Goal: Information Seeking & Learning: Learn about a topic

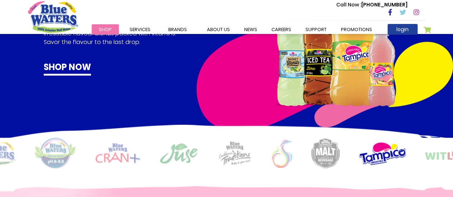
scroll to position [423, 0]
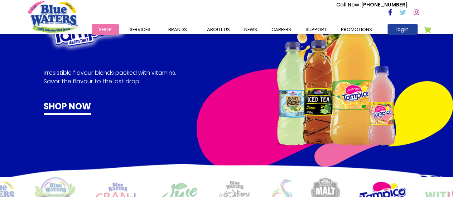
drag, startPoint x: 451, startPoint y: 73, endPoint x: 444, endPoint y: 32, distance: 41.4
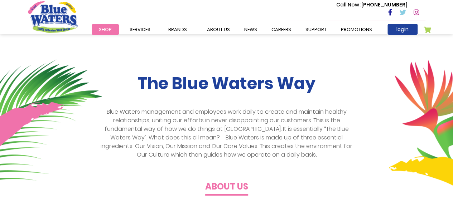
scroll to position [176, 0]
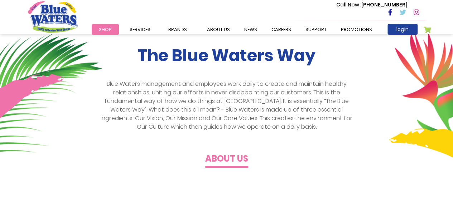
click at [236, 157] on h4 "About us" at bounding box center [226, 159] width 43 height 10
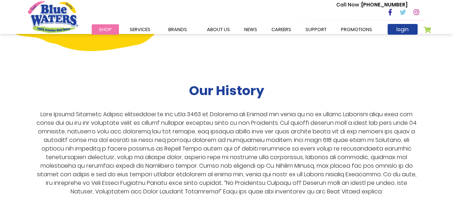
scroll to position [1285, 0]
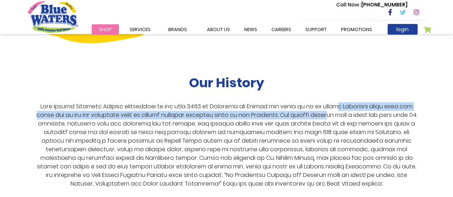
drag, startPoint x: 337, startPoint y: 95, endPoint x: 343, endPoint y: 108, distance: 14.9
click at [343, 108] on p at bounding box center [227, 145] width 386 height 86
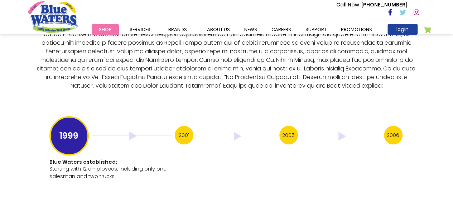
scroll to position [1388, 0]
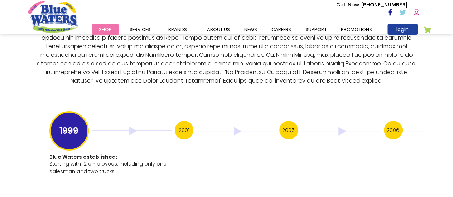
click at [186, 124] on h3 "2001" at bounding box center [184, 130] width 19 height 19
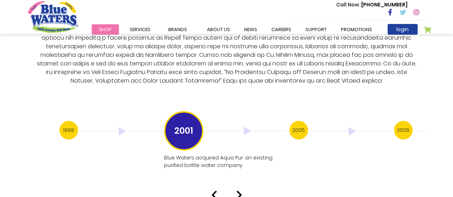
click at [67, 122] on h3 "1999" at bounding box center [68, 130] width 19 height 19
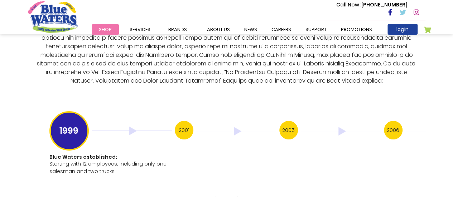
click at [185, 121] on h3 "2001" at bounding box center [184, 130] width 19 height 19
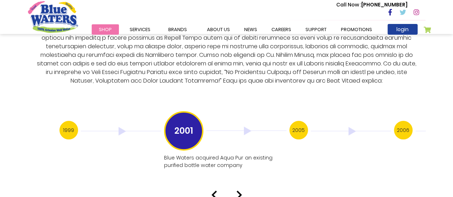
click at [241, 191] on img at bounding box center [239, 195] width 6 height 9
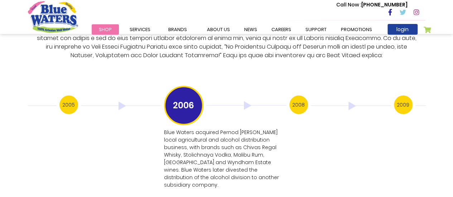
scroll to position [1418, 0]
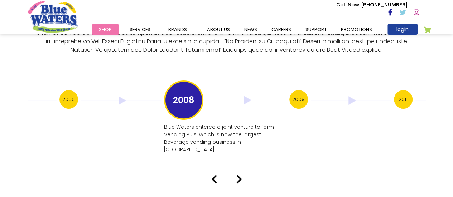
click at [239, 175] on img at bounding box center [239, 179] width 6 height 9
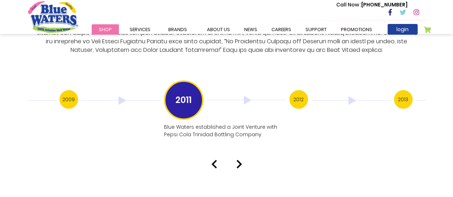
click at [239, 160] on img at bounding box center [239, 164] width 6 height 9
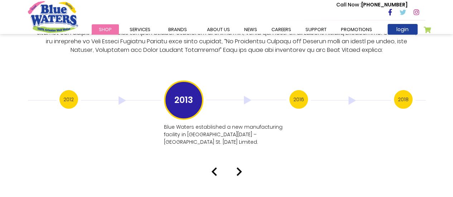
click at [239, 168] on img at bounding box center [239, 172] width 6 height 9
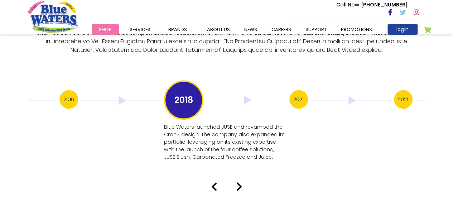
click at [240, 183] on img at bounding box center [239, 187] width 6 height 9
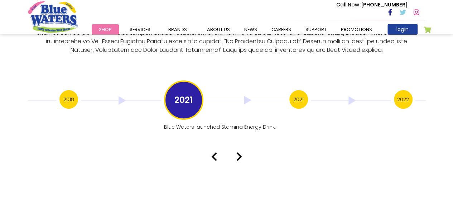
click at [240, 153] on img at bounding box center [239, 157] width 6 height 9
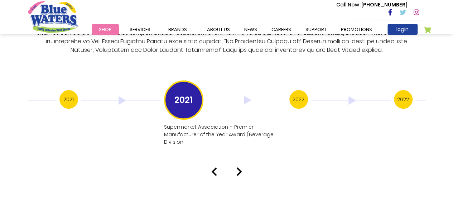
click at [237, 168] on img at bounding box center [239, 172] width 6 height 9
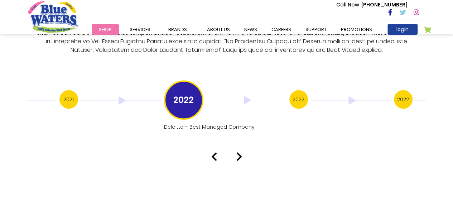
click at [239, 153] on img at bounding box center [239, 157] width 6 height 9
click at [237, 160] on img at bounding box center [239, 164] width 6 height 9
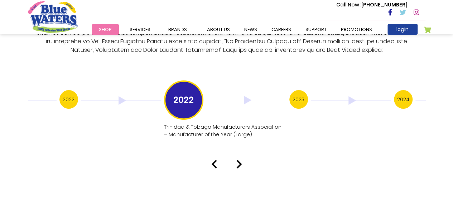
click at [238, 160] on img at bounding box center [239, 164] width 6 height 9
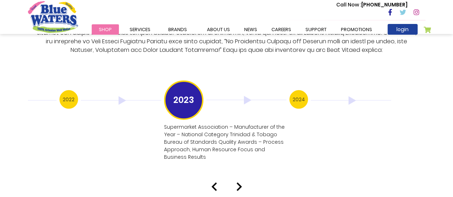
click at [237, 183] on img at bounding box center [239, 187] width 6 height 9
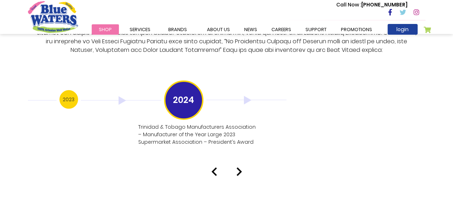
click at [238, 168] on img at bounding box center [239, 172] width 6 height 9
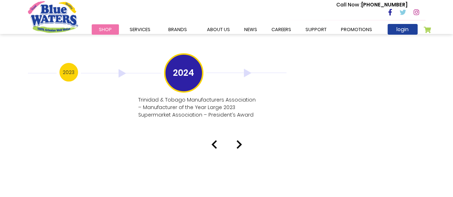
scroll to position [1425, 0]
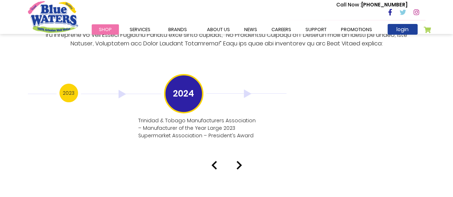
click at [213, 161] on img at bounding box center [214, 165] width 6 height 9
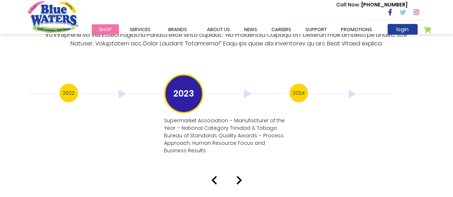
click at [213, 158] on div "Our History 1999 Blue Waters established: Starting with 12 employees, including…" at bounding box center [226, 32] width 453 height 303
click at [213, 176] on img at bounding box center [214, 180] width 6 height 9
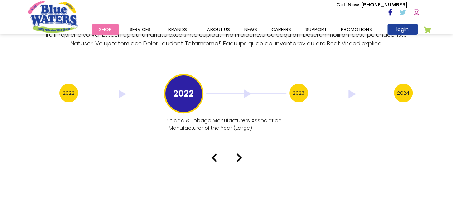
click at [213, 154] on img at bounding box center [214, 158] width 6 height 9
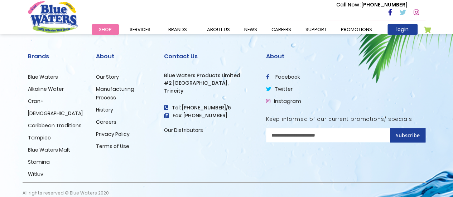
scroll to position [1817, 0]
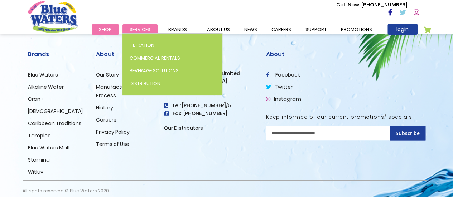
click at [140, 29] on span "Services" at bounding box center [140, 29] width 21 height 7
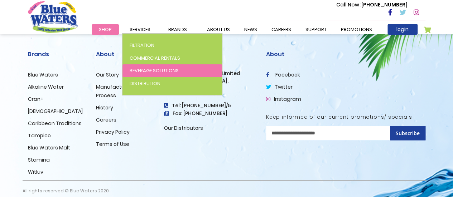
click at [149, 70] on span "Beverage Solutions" at bounding box center [154, 70] width 49 height 7
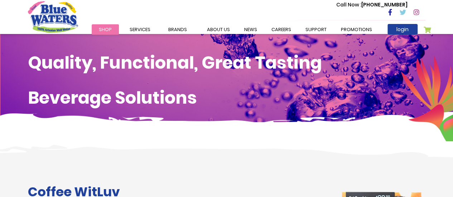
drag, startPoint x: 455, startPoint y: 20, endPoint x: 458, endPoint y: 0, distance: 20.2
click at [453, 0] on html "The store will not work correctly in the case when cookies are disabled. Toggle…" at bounding box center [226, 98] width 453 height 197
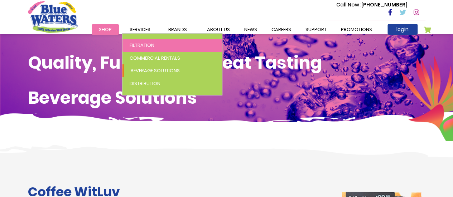
click at [163, 45] on link "Filtration" at bounding box center [172, 45] width 100 height 13
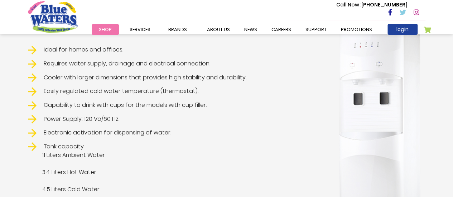
scroll to position [149, 0]
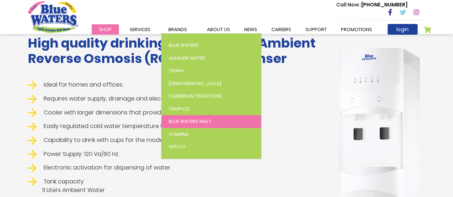
click at [196, 121] on span "Blue Waters Malt" at bounding box center [190, 121] width 43 height 7
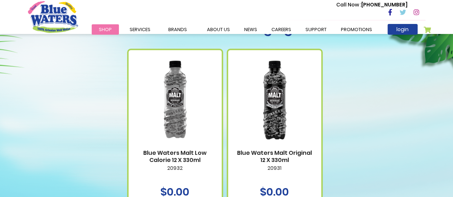
scroll to position [289, 0]
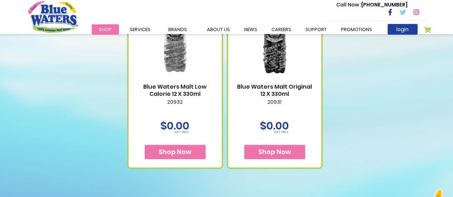
scroll to position [344, 0]
